Goal: Task Accomplishment & Management: Use online tool/utility

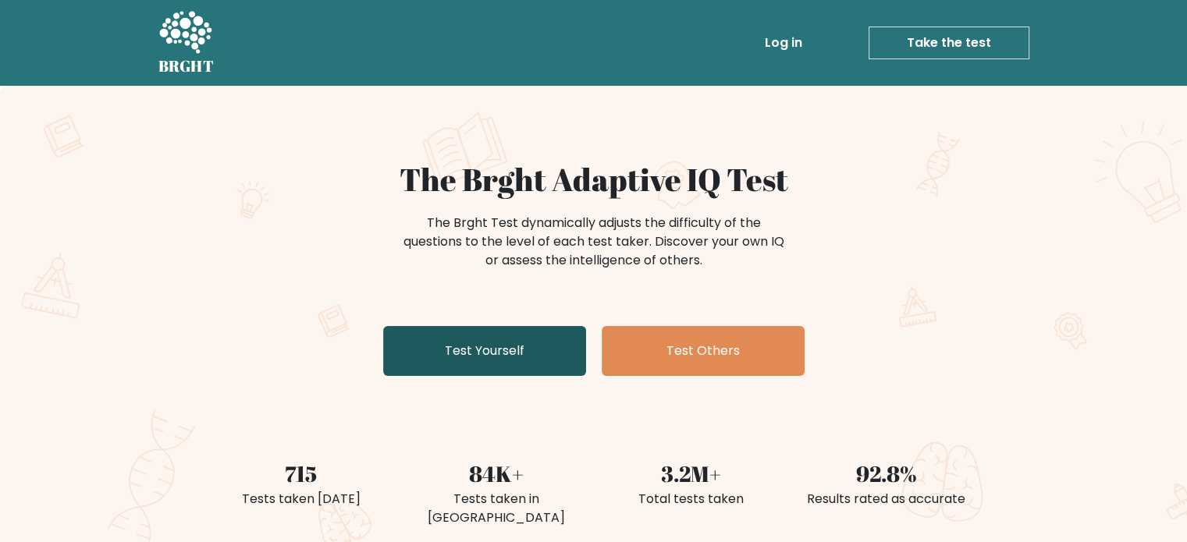
click at [496, 347] on link "Test Yourself" at bounding box center [484, 351] width 203 height 50
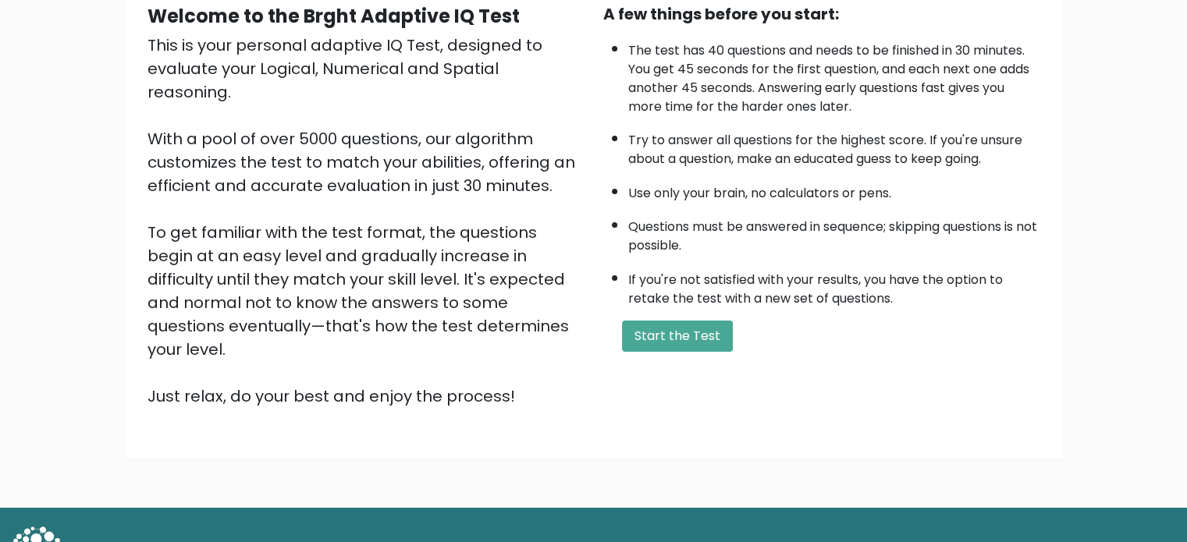
scroll to position [172, 0]
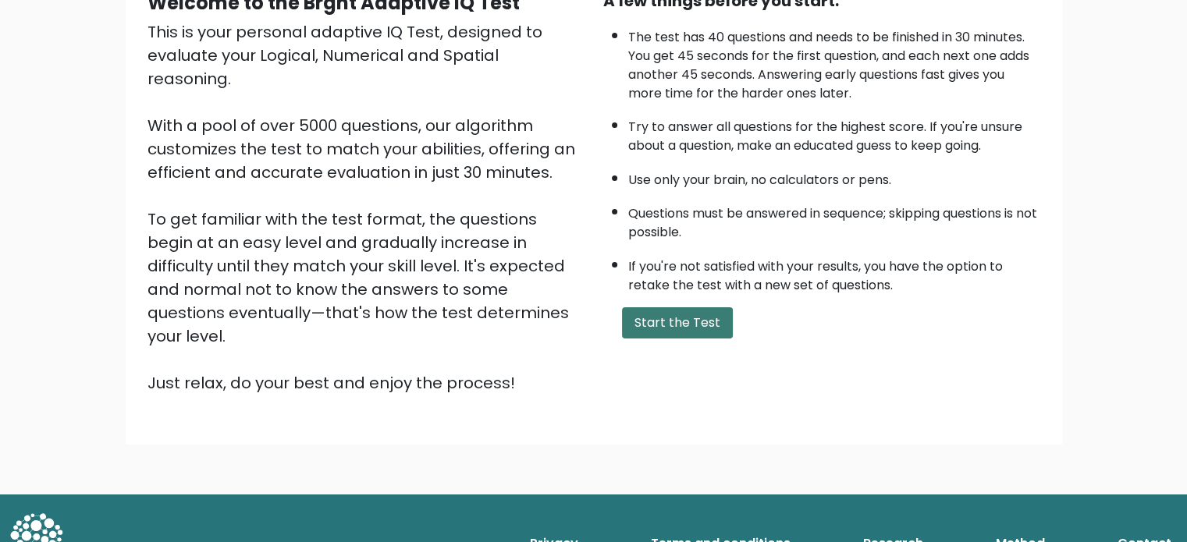
click at [649, 318] on button "Start the Test" at bounding box center [677, 323] width 111 height 31
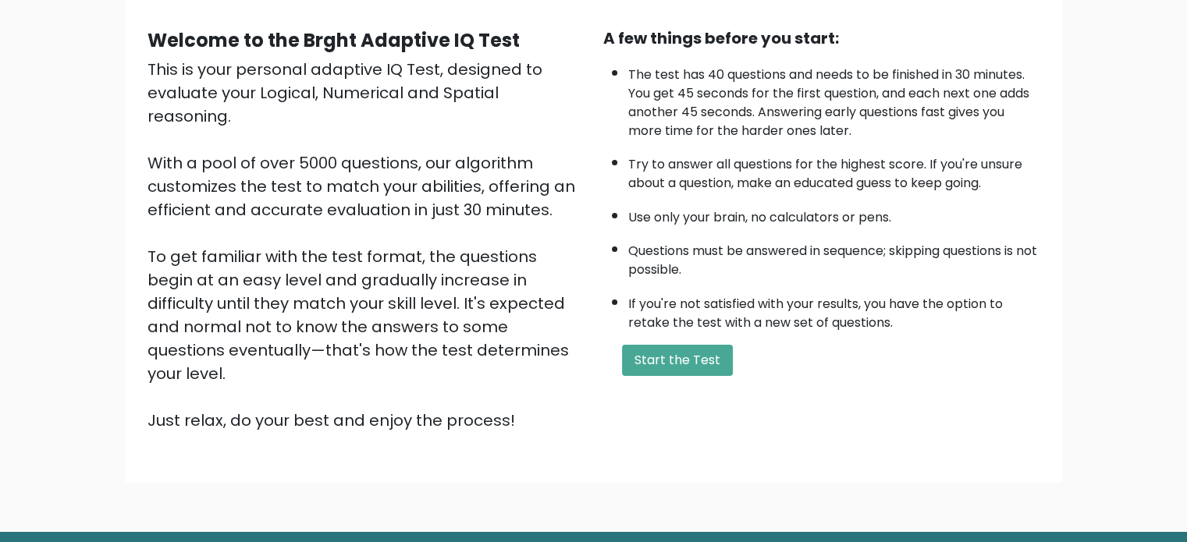
scroll to position [0, 0]
